Goal: Task Accomplishment & Management: Complete application form

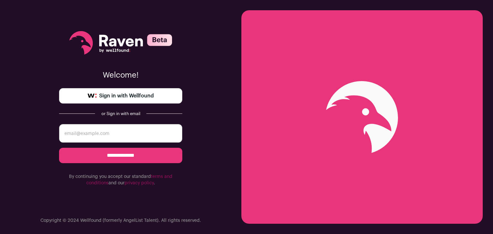
click at [147, 99] on span "Sign in with Wellfound" at bounding box center [126, 96] width 55 height 8
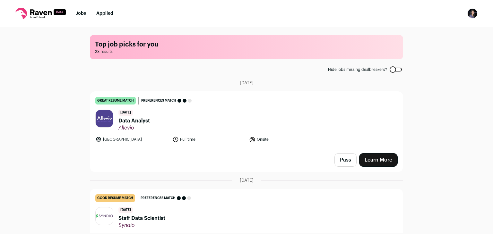
click at [132, 121] on span "Data Analyst" at bounding box center [134, 121] width 31 height 8
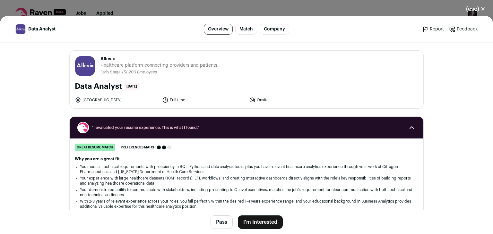
click at [244, 222] on button "I'm Interested" at bounding box center [260, 222] width 45 height 13
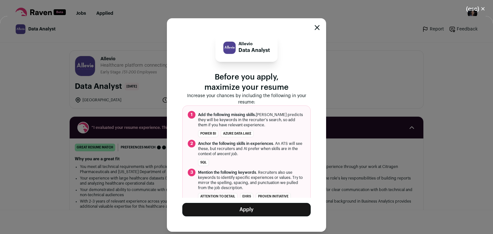
click at [249, 215] on button "Apply" at bounding box center [246, 209] width 128 height 13
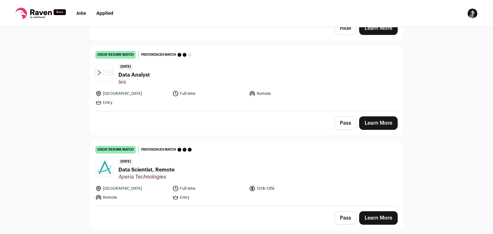
scroll to position [1253, 0]
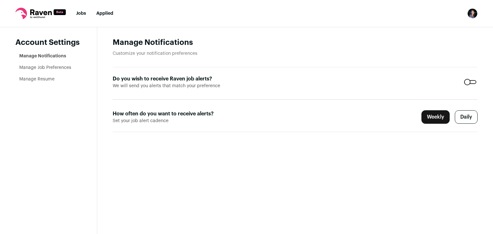
click at [466, 118] on label "Daily" at bounding box center [466, 116] width 23 height 13
